Goal: Transaction & Acquisition: Purchase product/service

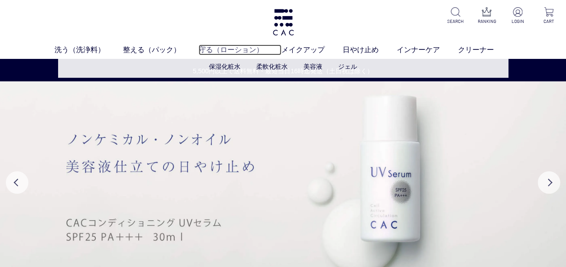
click at [230, 48] on link "守る（ローション）" at bounding box center [239, 50] width 83 height 11
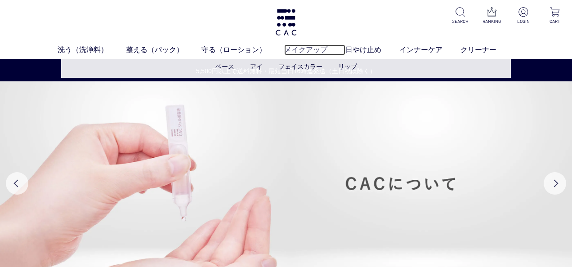
click at [304, 50] on link "メイクアップ" at bounding box center [314, 50] width 61 height 11
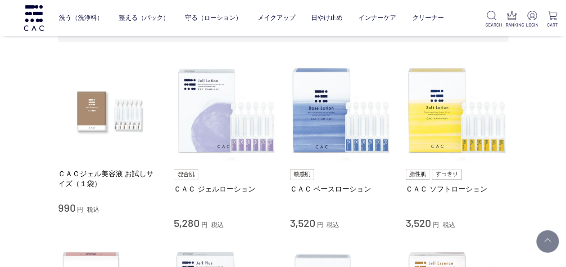
scroll to position [180, 0]
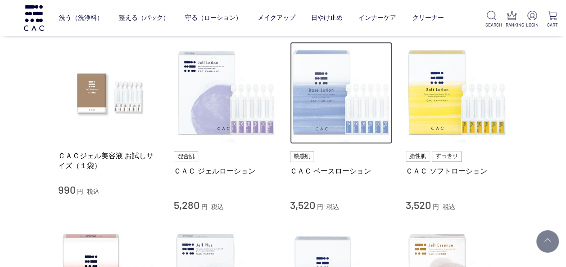
click at [317, 111] on img at bounding box center [341, 93] width 103 height 103
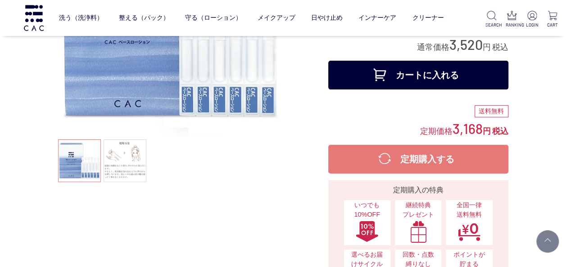
scroll to position [135, 0]
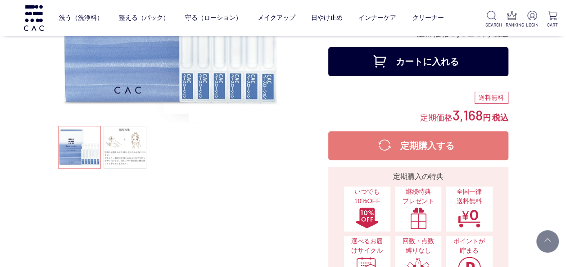
click at [419, 59] on button "カートに入れる" at bounding box center [418, 61] width 180 height 29
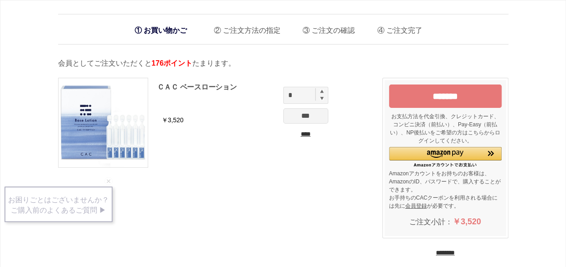
click at [439, 97] on input "*******" at bounding box center [445, 96] width 113 height 23
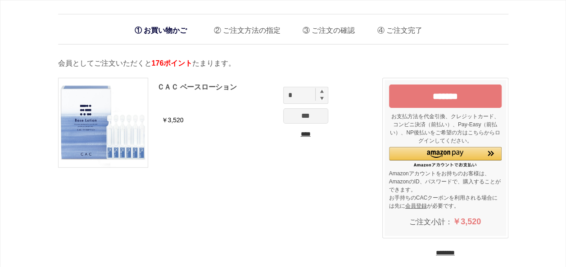
click at [447, 251] on input "********" at bounding box center [445, 253] width 19 height 9
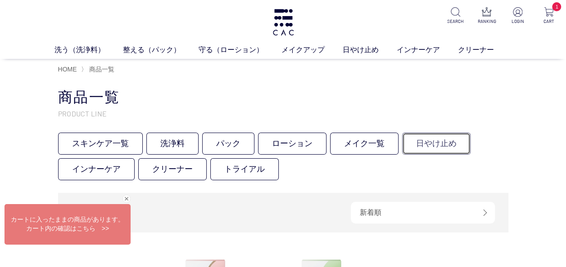
click at [434, 143] on link "日やけ止め" at bounding box center [436, 144] width 68 height 22
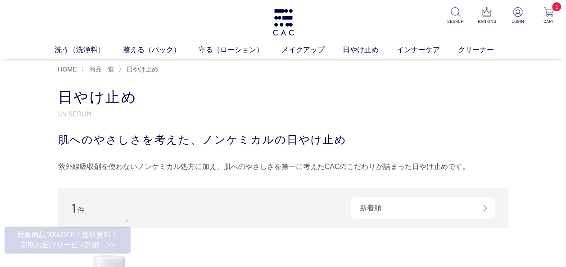
click at [389, 108] on div "日やけ止め UV SERUM 肌へのやさしさを考えた、ノンケミカルの日やけ止め 紫外線吸収剤を使わないノンケミカル処方に加え、肌へのやさしさを第一に考えたCA…" at bounding box center [283, 131] width 450 height 86
click at [361, 45] on link "日やけ止め" at bounding box center [369, 50] width 54 height 11
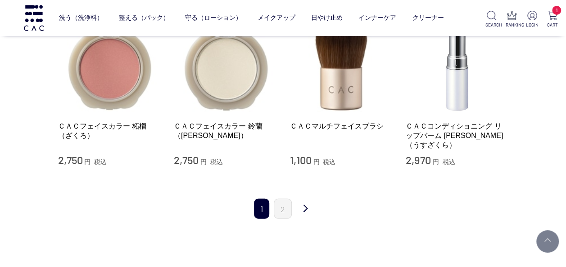
scroll to position [945, 0]
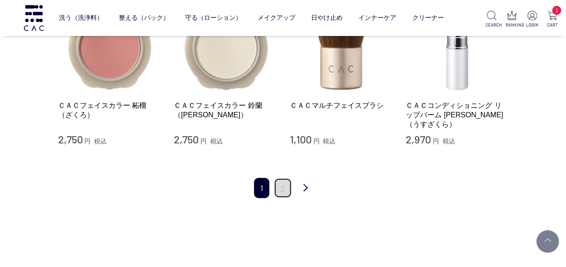
click at [280, 180] on link "2" at bounding box center [283, 188] width 18 height 20
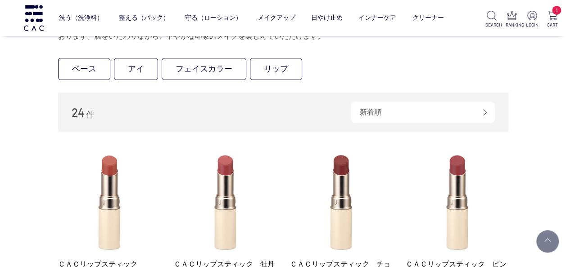
scroll to position [90, 0]
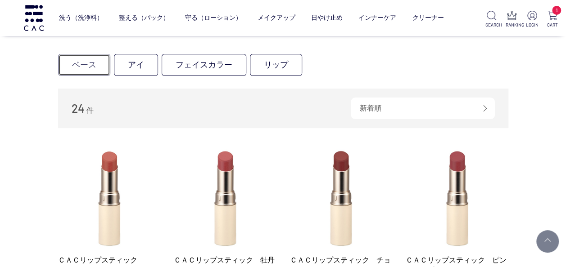
click at [83, 65] on link "ベース" at bounding box center [84, 65] width 52 height 22
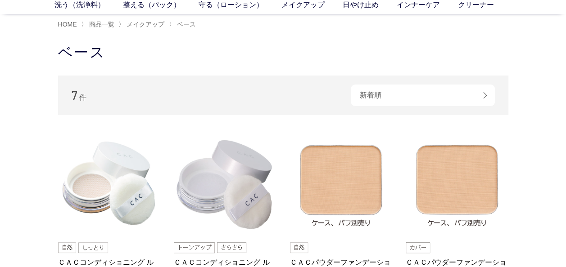
scroll to position [90, 0]
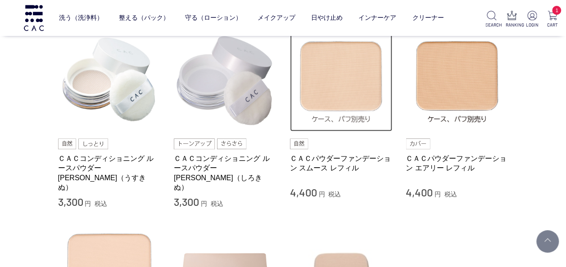
click at [323, 92] on img at bounding box center [341, 80] width 103 height 103
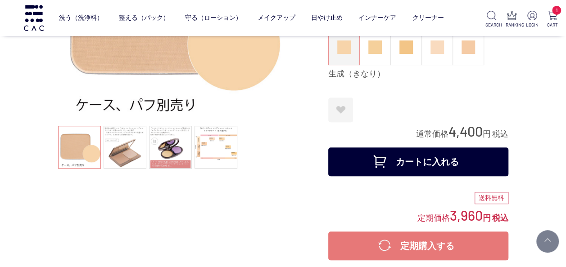
scroll to position [90, 0]
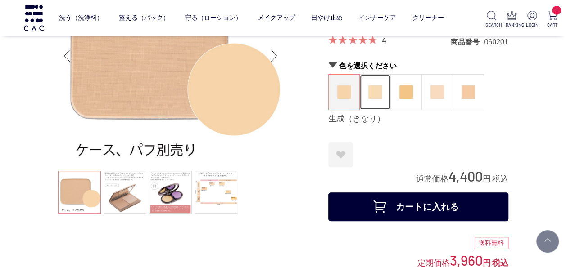
click at [377, 97] on img at bounding box center [375, 93] width 14 height 14
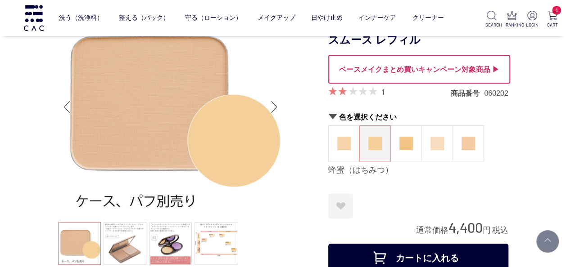
scroll to position [90, 0]
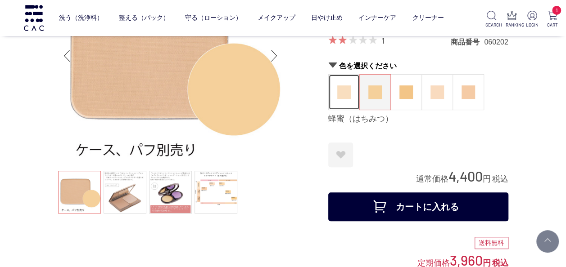
click at [345, 96] on img at bounding box center [344, 93] width 14 height 14
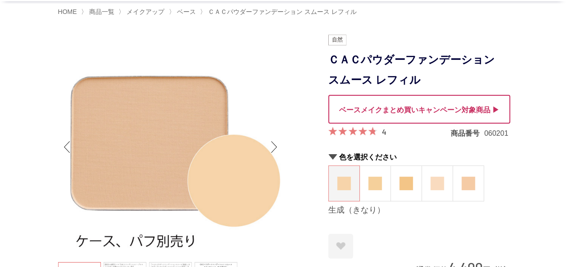
scroll to position [45, 0]
